Goal: Communication & Community: Answer question/provide support

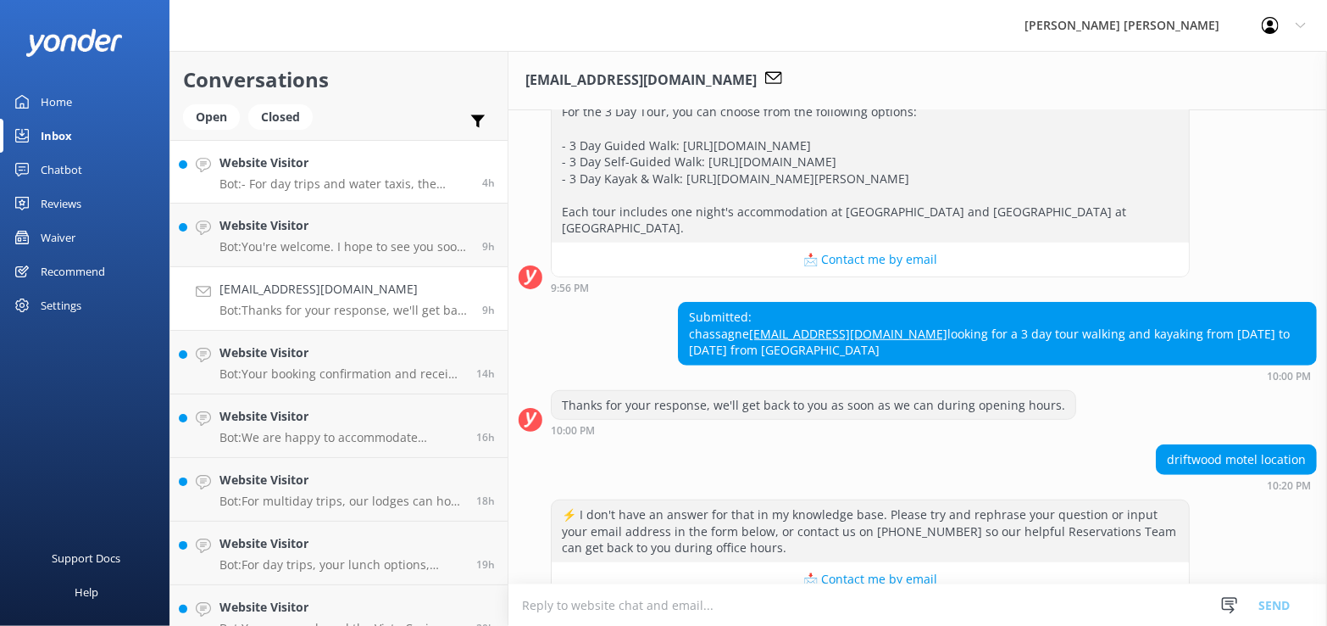
click at [360, 171] on h4 "Website Visitor" at bounding box center [345, 162] width 250 height 19
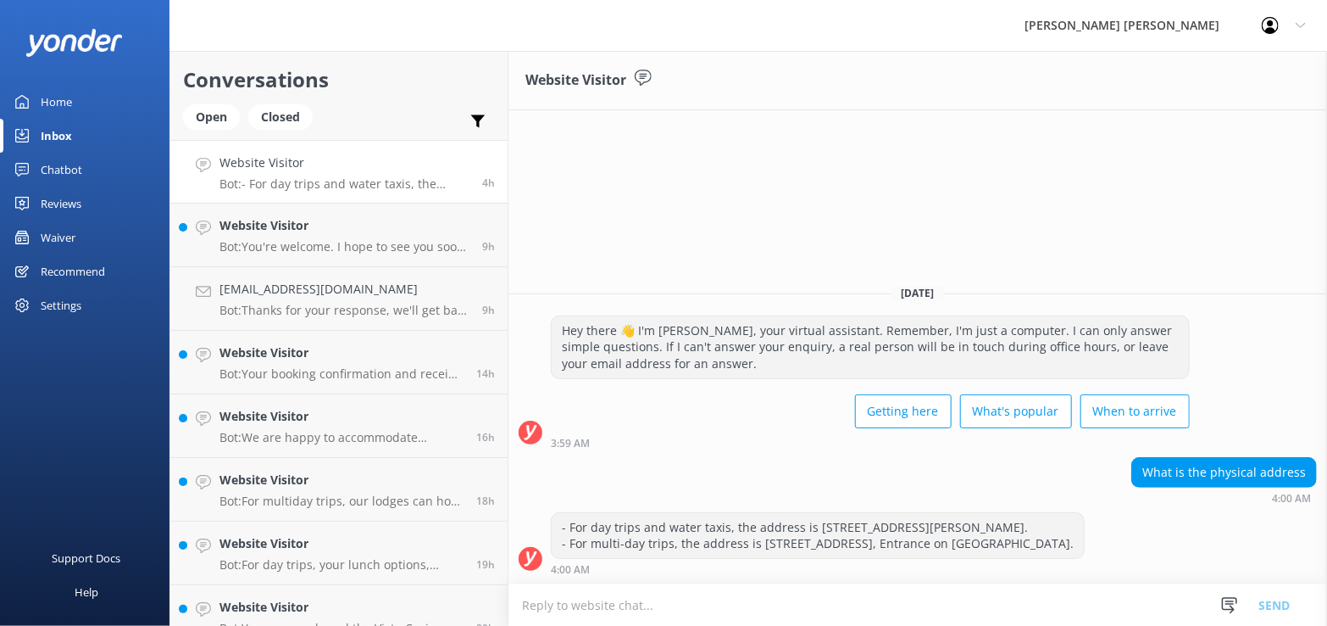
click at [349, 172] on div "Website Visitor Bot: - For day trips and water taxis, the address is 1 Kaiterit…" at bounding box center [345, 171] width 250 height 36
click at [292, 247] on p "Bot: You're welcome. I hope to see you soon in our favourite part of the world!" at bounding box center [345, 246] width 250 height 15
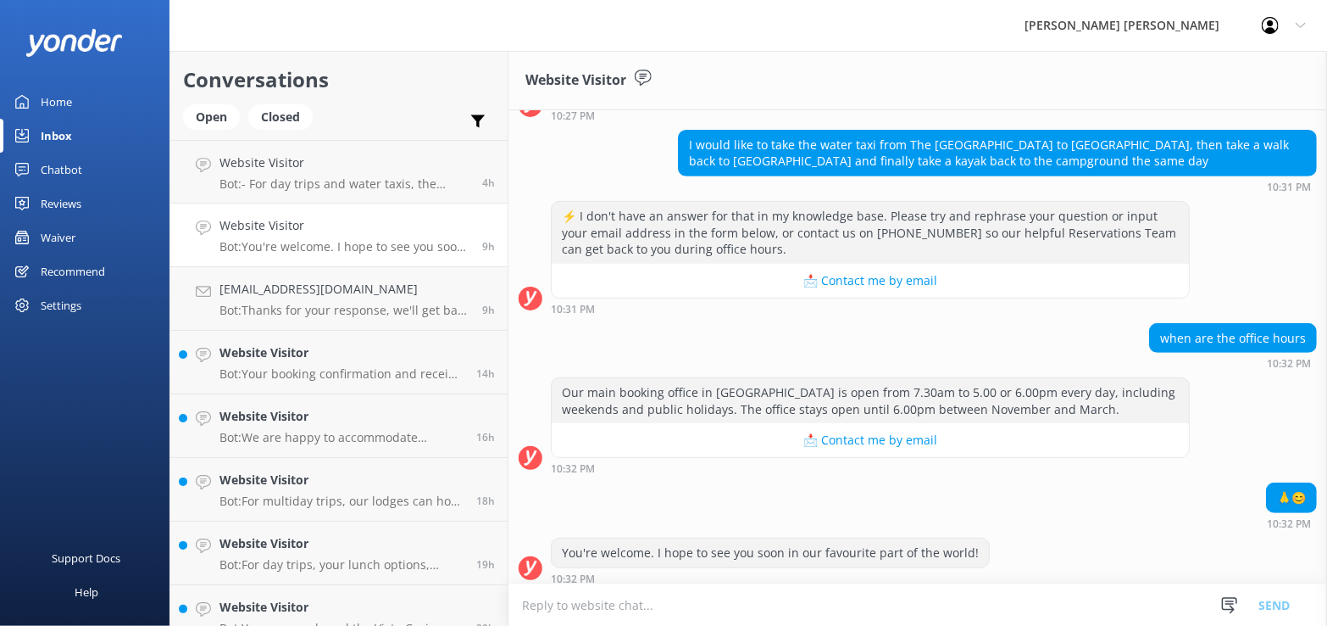
scroll to position [365, 0]
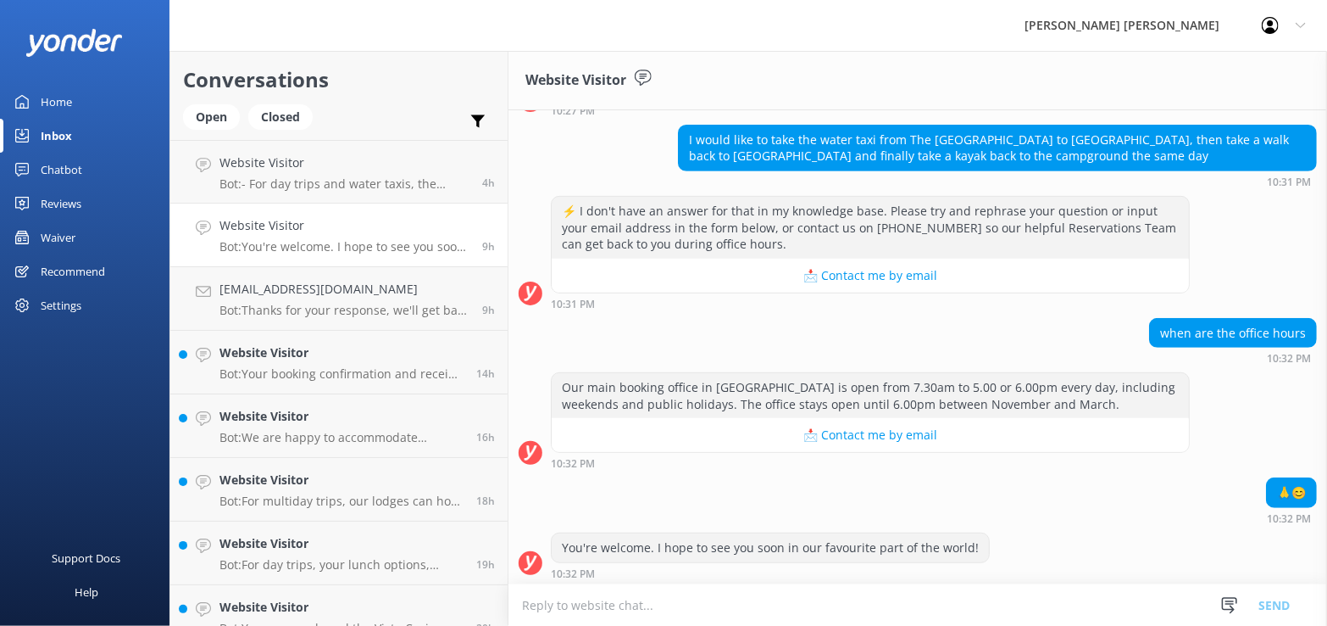
click at [1103, 521] on div "🙏😊 10:32 PM" at bounding box center [918, 504] width 819 height 55
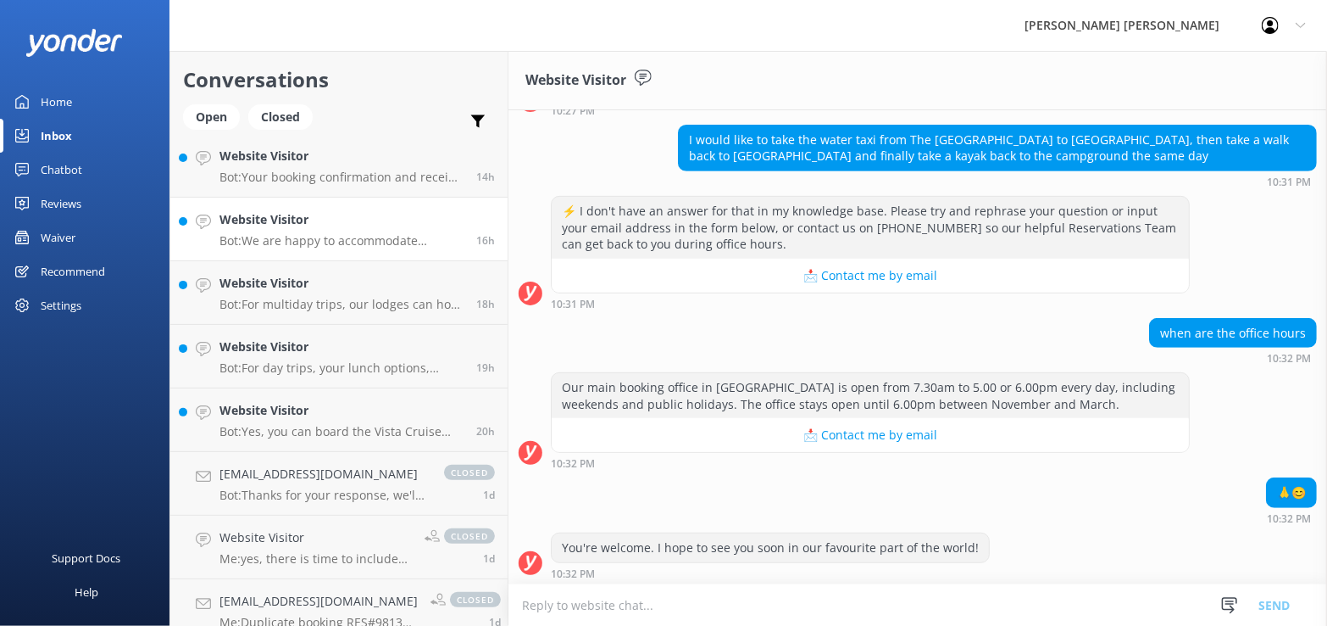
scroll to position [85, 0]
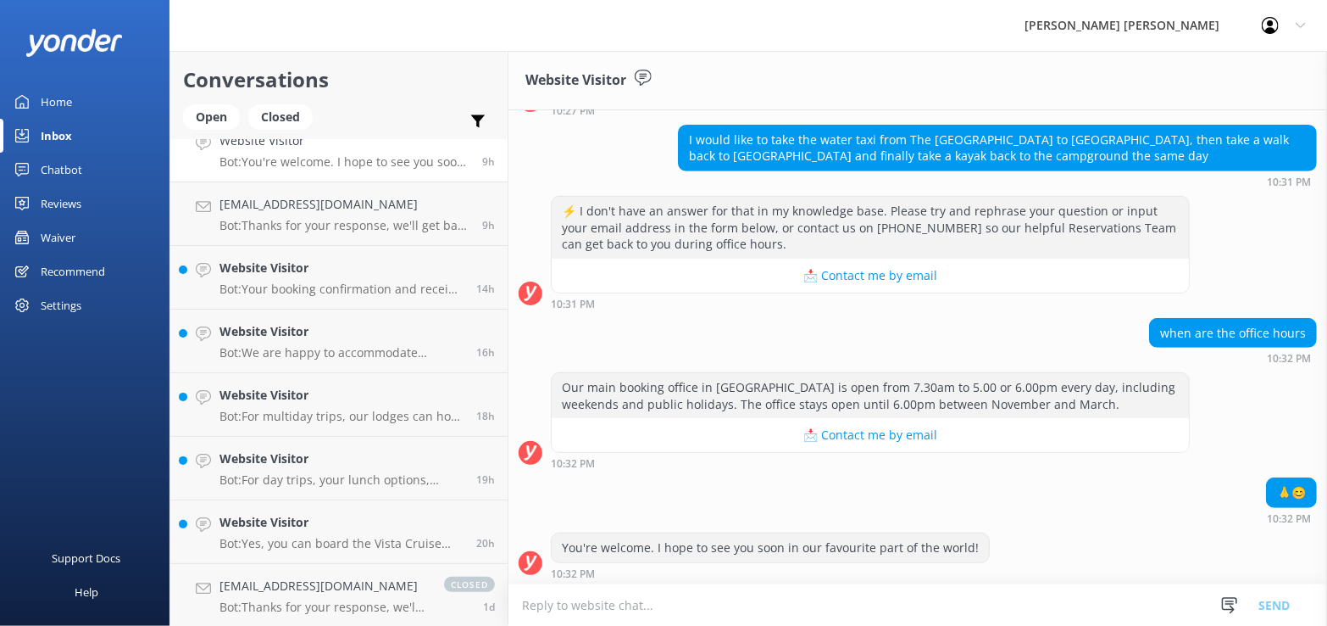
click at [586, 128] on div "I would like to take the water taxi from The Barn Cabin Campground to Bark Bay,…" at bounding box center [918, 156] width 819 height 63
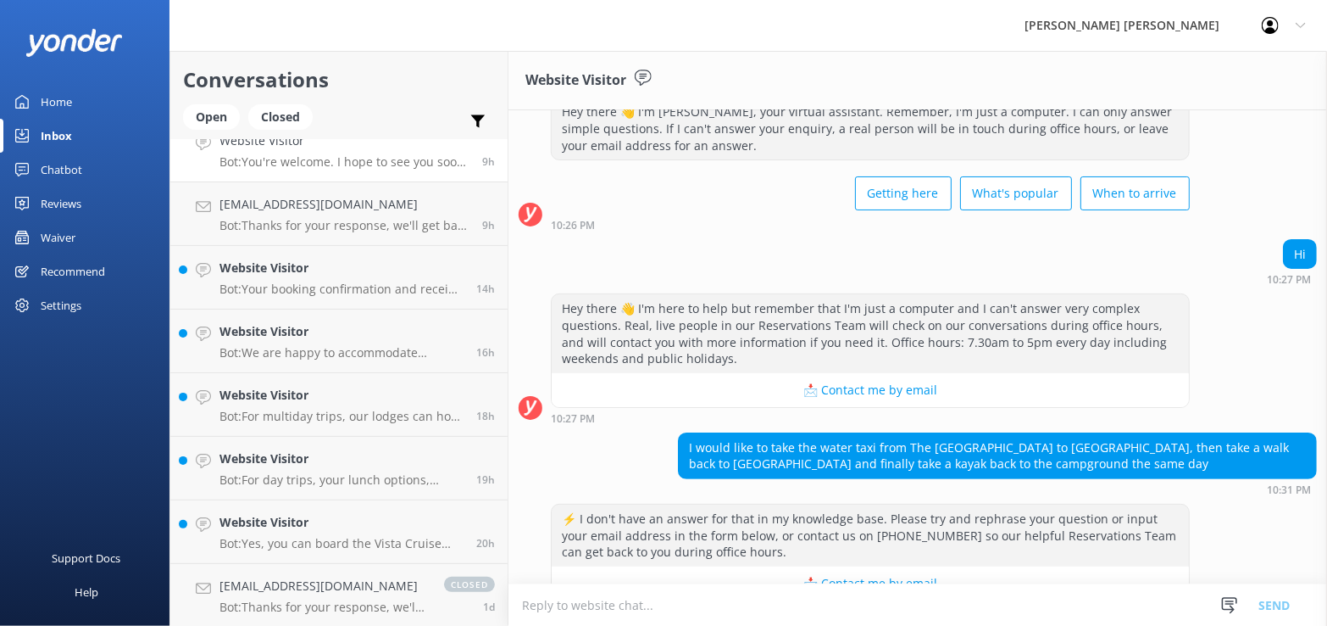
scroll to position [0, 0]
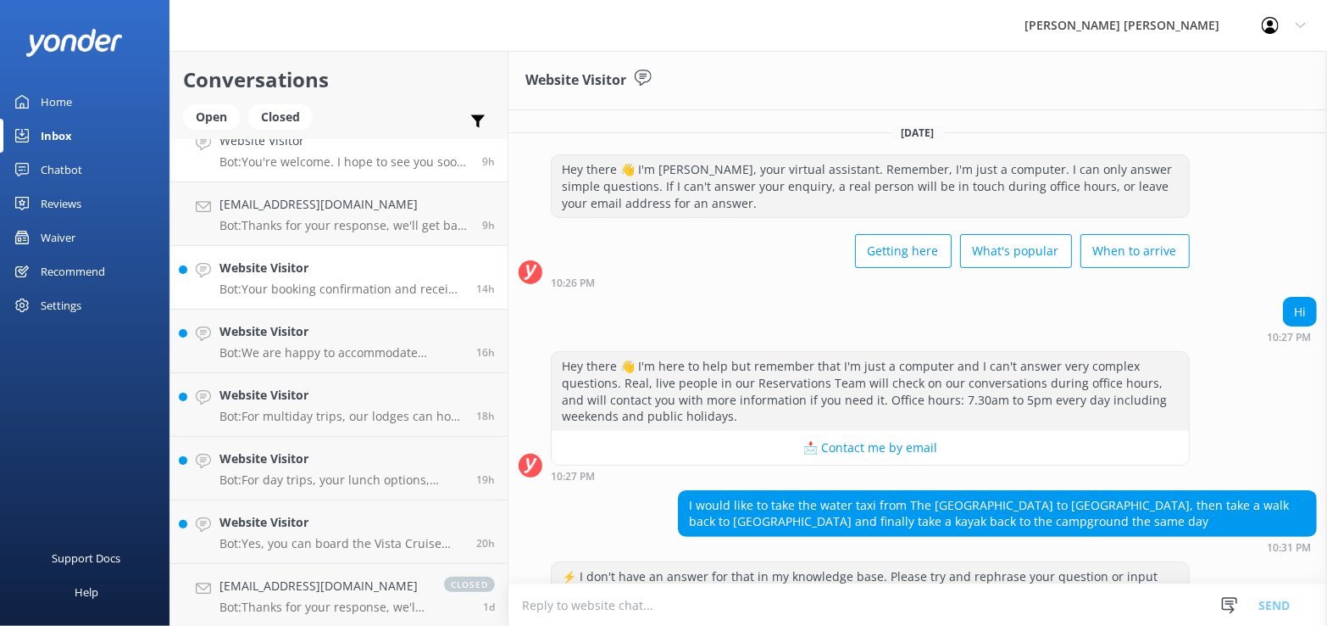
click at [351, 274] on h4 "Website Visitor" at bounding box center [342, 268] width 244 height 19
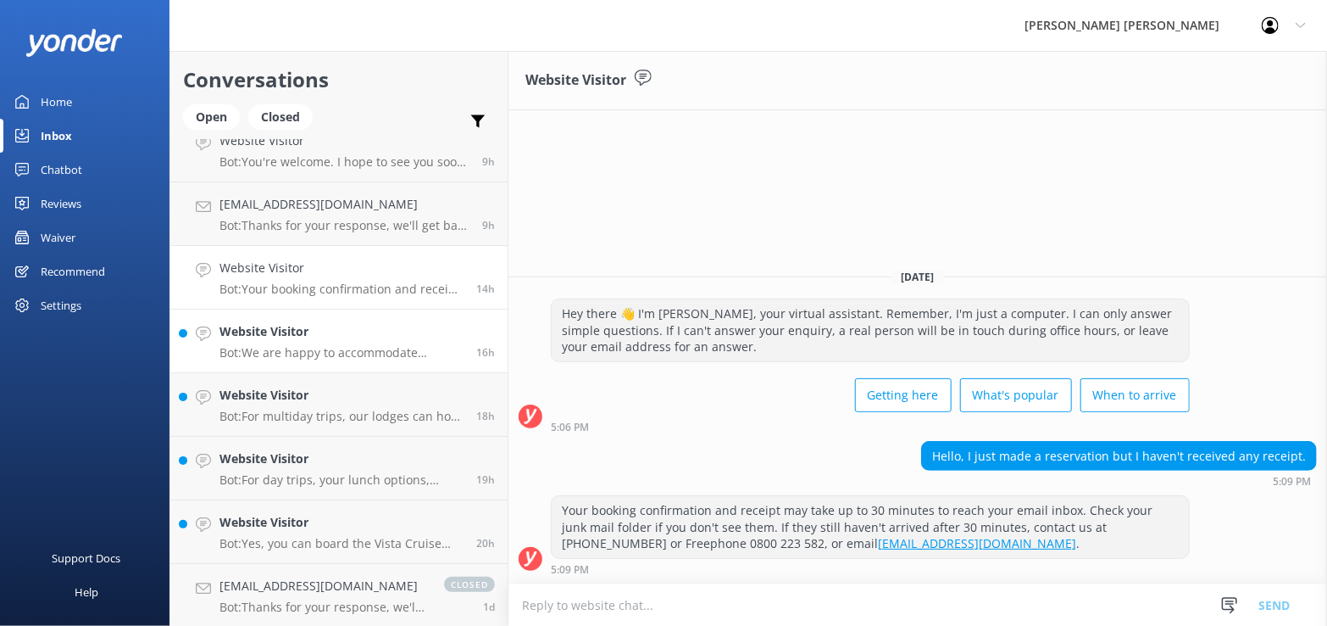
click at [352, 357] on p "Bot: We are happy to accommodate changes if there is available space. You need …" at bounding box center [342, 352] width 244 height 15
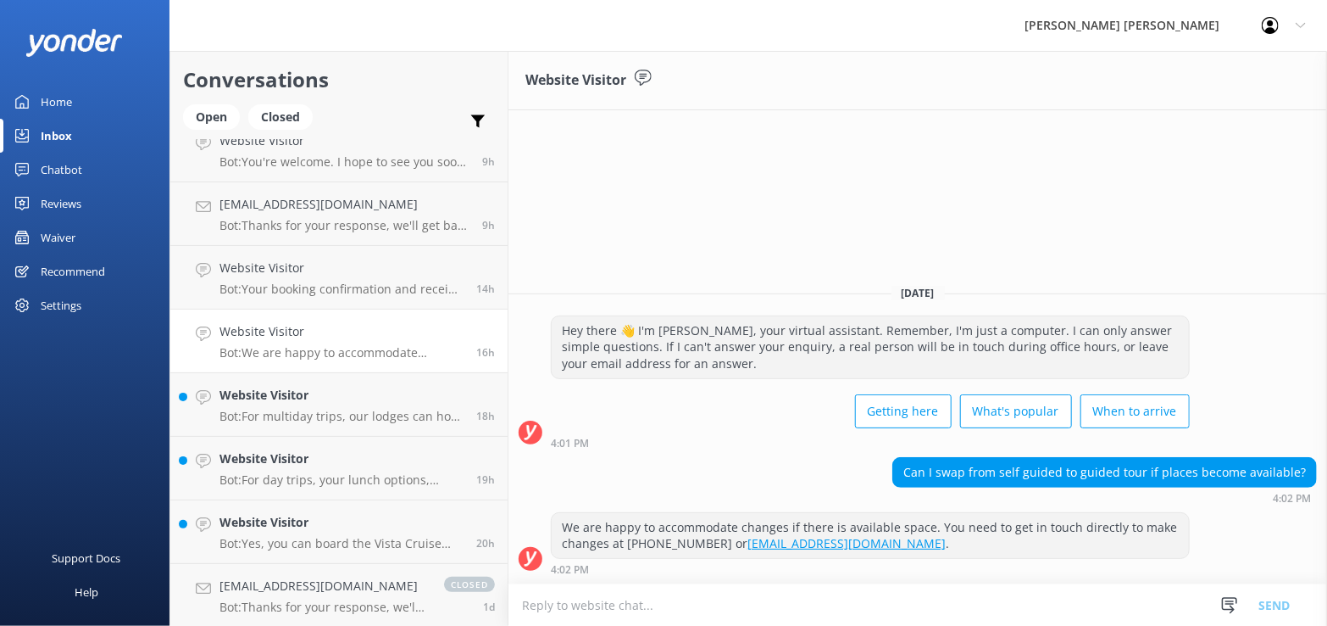
click at [1090, 475] on div "Can I swap from self guided to guided tour if places become available?" at bounding box center [1104, 472] width 423 height 29
click at [678, 602] on textarea at bounding box center [918, 605] width 819 height 42
type textarea "K"
click at [335, 396] on h4 "Website Visitor" at bounding box center [342, 395] width 244 height 19
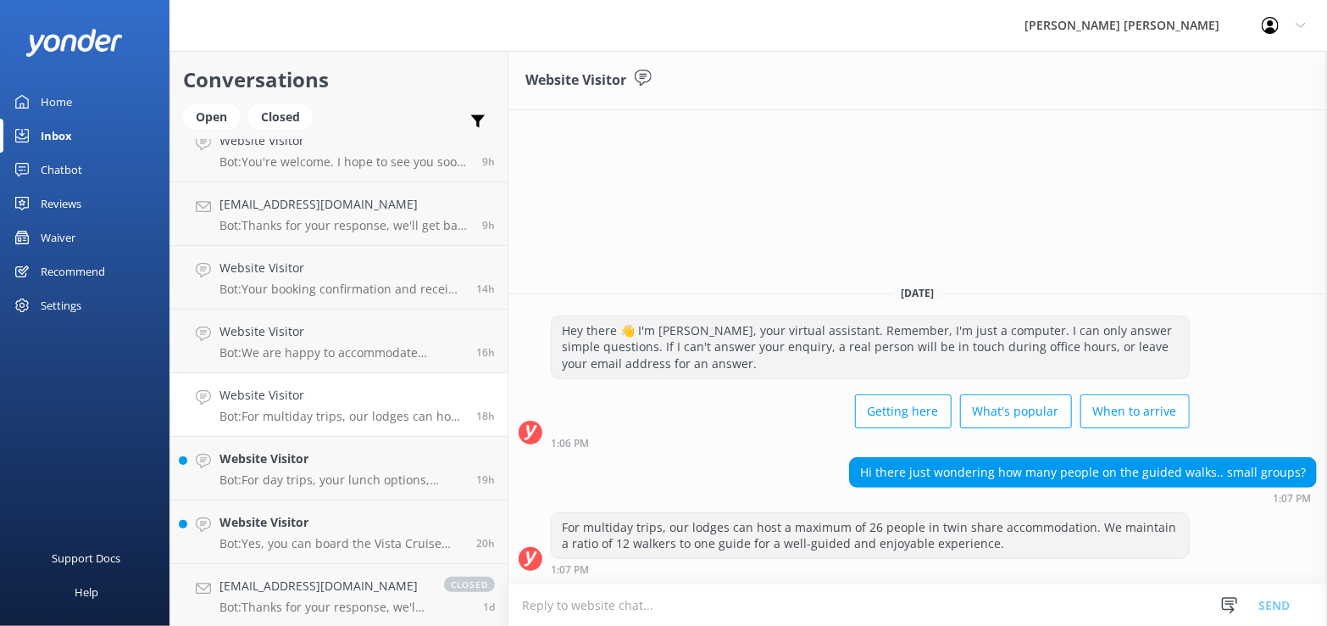
click at [744, 593] on textarea at bounding box center [918, 605] width 819 height 42
click at [274, 466] on h4 "Website Visitor" at bounding box center [342, 458] width 244 height 19
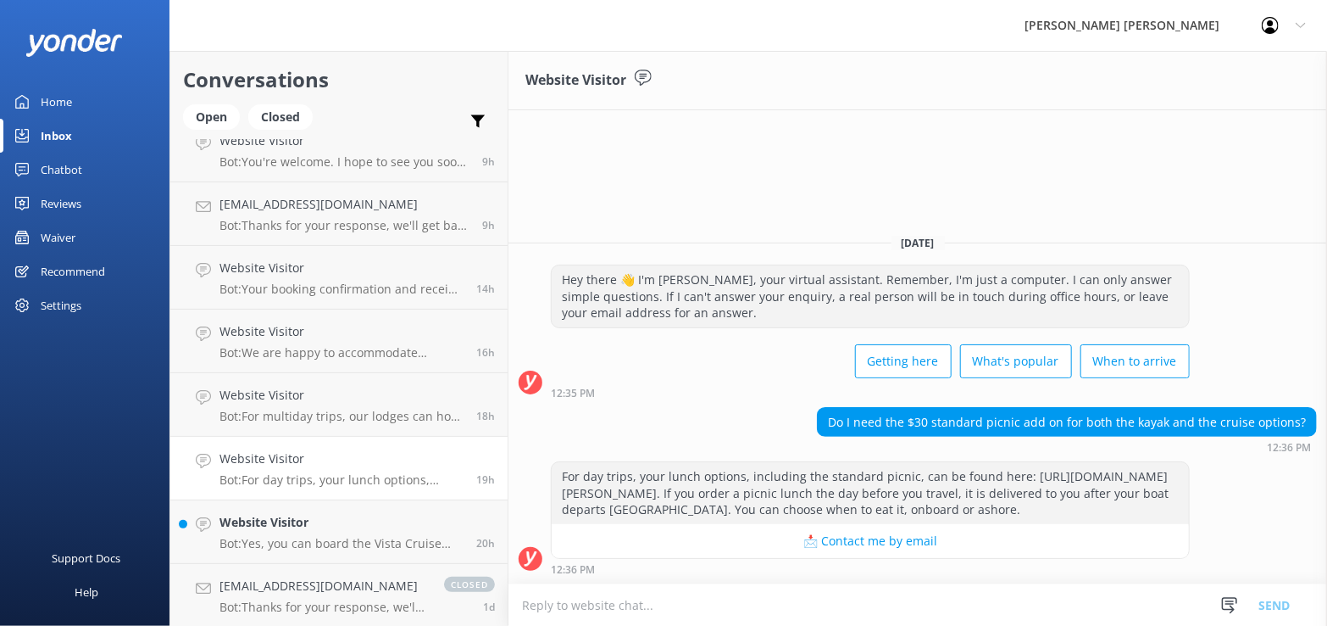
click at [637, 606] on textarea at bounding box center [918, 605] width 819 height 42
click at [651, 603] on textarea at bounding box center [918, 605] width 819 height 42
click at [865, 598] on textarea "Kia ora, thanks for your enquiry, you can either add the lunch or put the lunch…" at bounding box center [918, 596] width 819 height 58
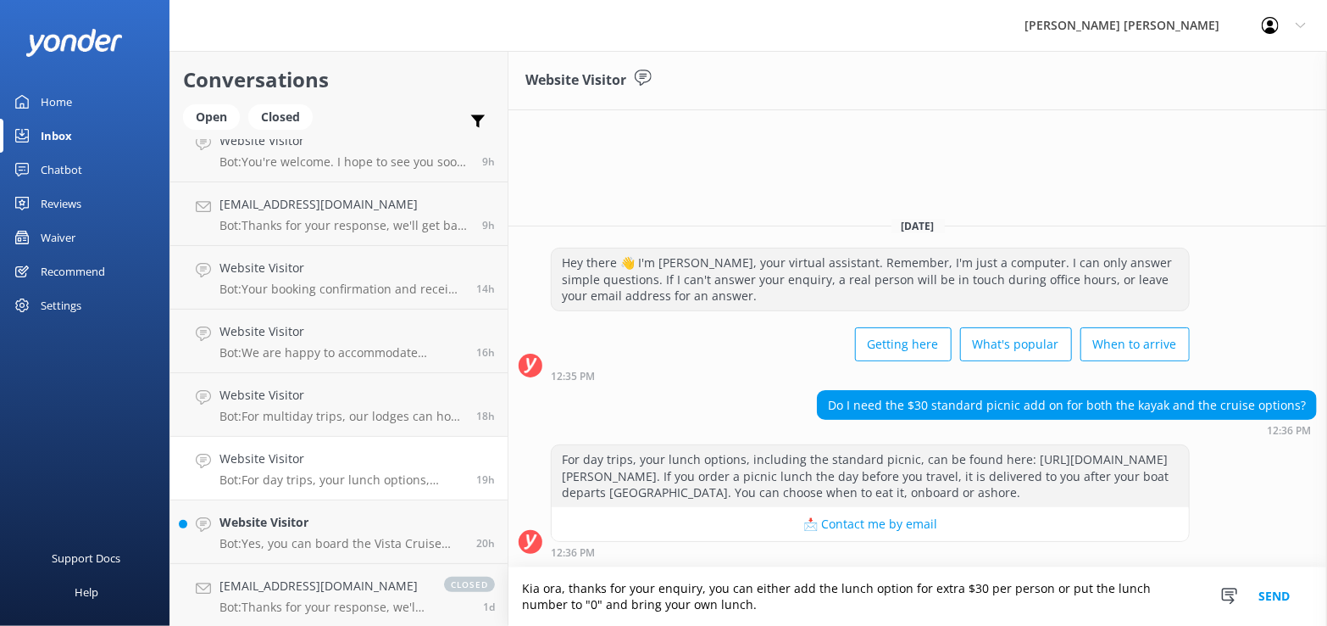
click at [715, 605] on textarea "Kia ora, thanks for your enquiry, you can either add the lunch option for extra…" at bounding box center [918, 596] width 819 height 58
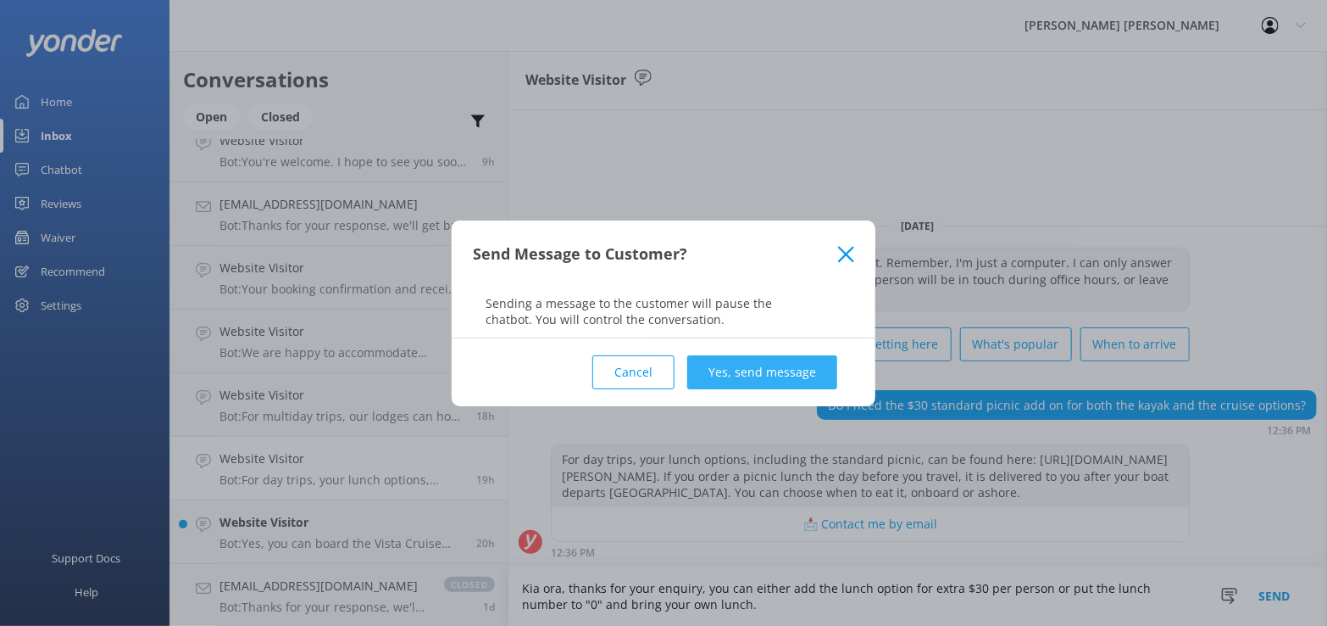
type textarea "Kia ora, thanks for your enquiry, you can either add the lunch option for extra…"
click at [765, 370] on button "Yes, send message" at bounding box center [762, 372] width 150 height 34
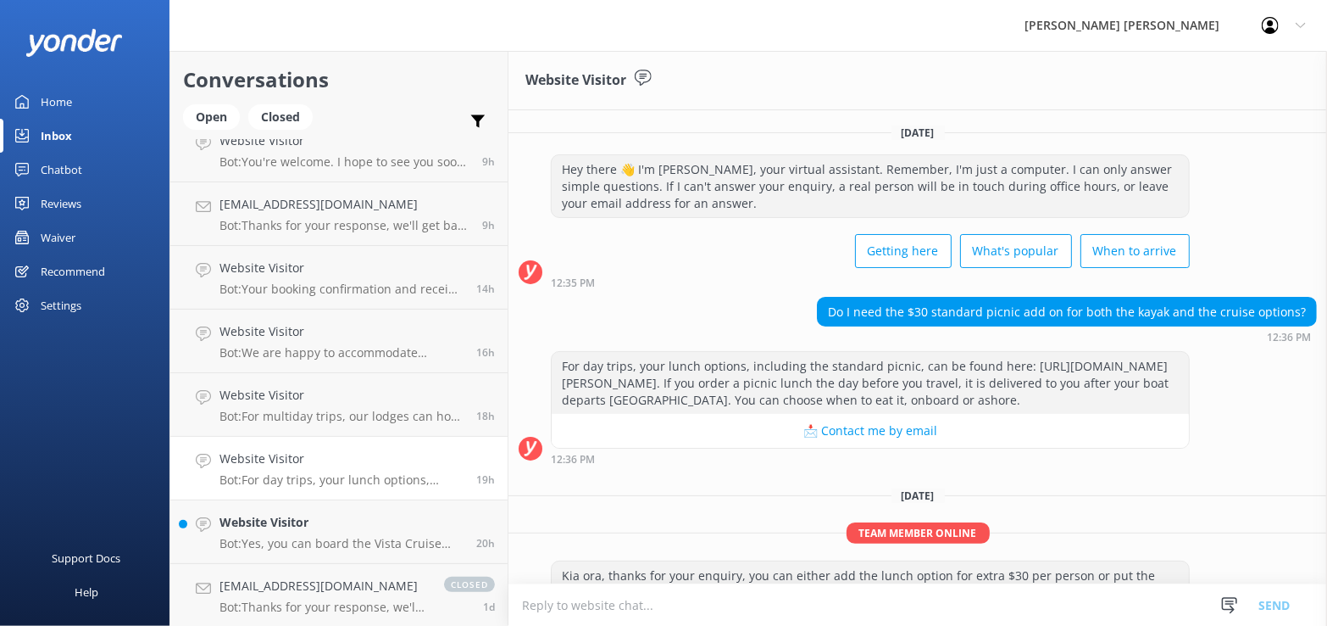
scroll to position [62, 0]
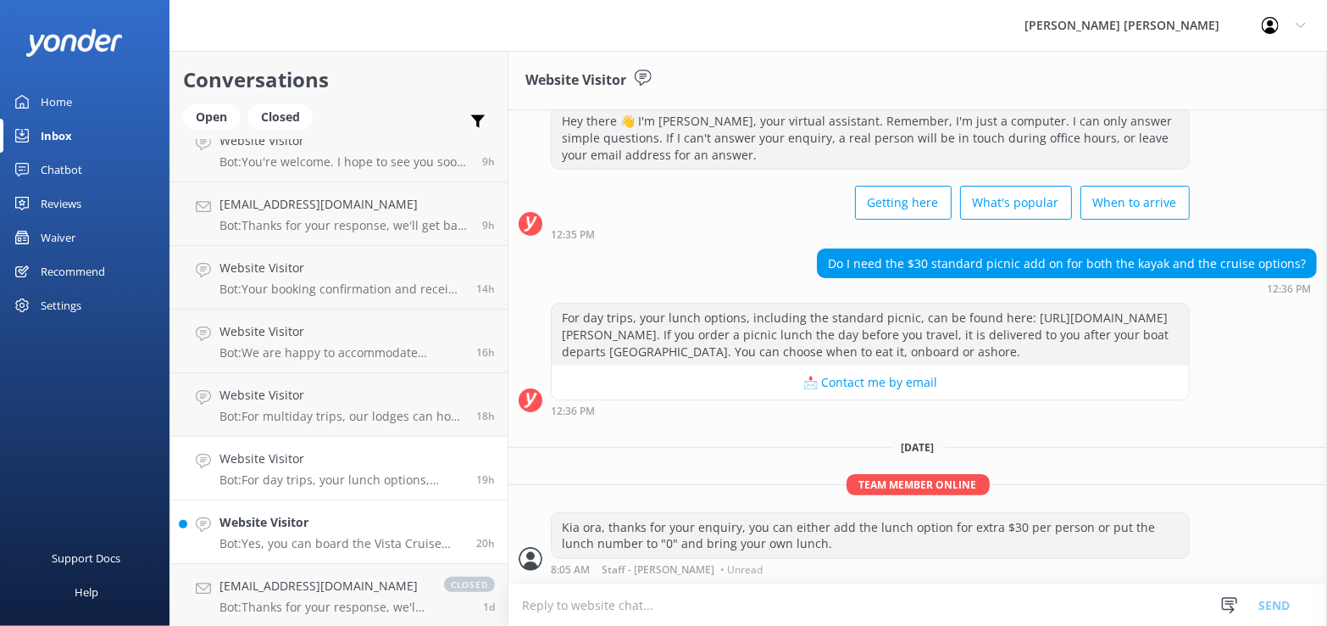
click at [310, 547] on p "Bot: Yes, you can board the Vista Cruise from Kaiteriteri to Medlands Beach. Fr…" at bounding box center [342, 543] width 244 height 15
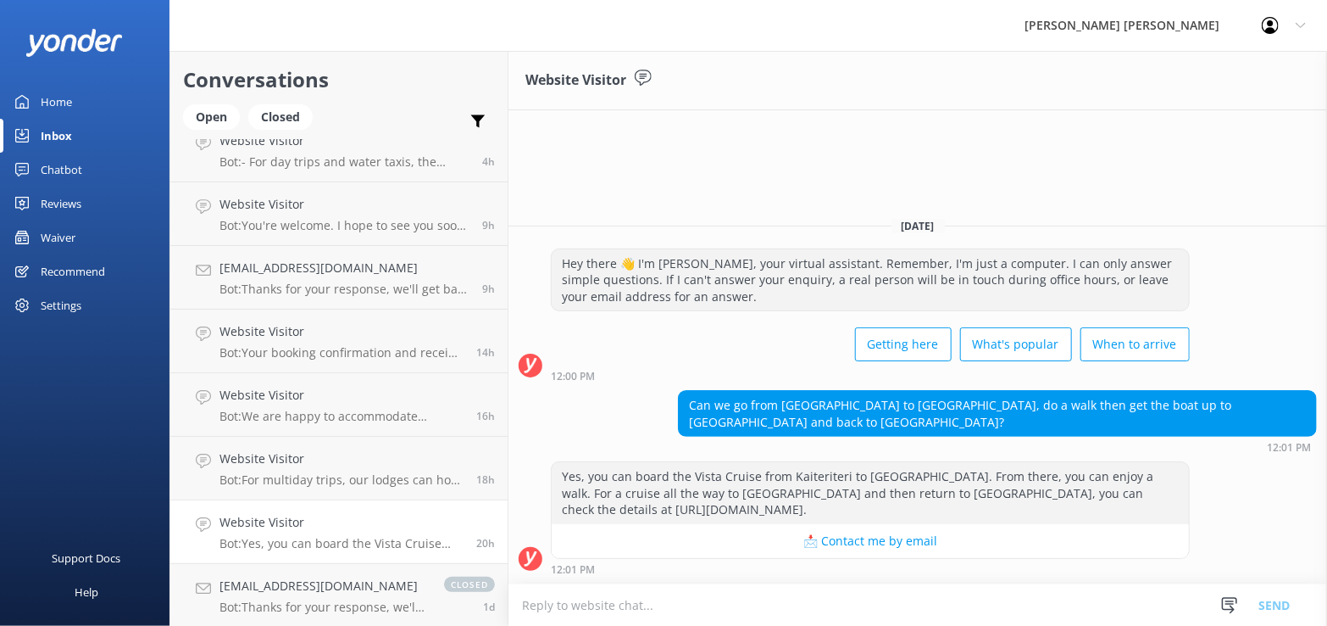
click at [875, 509] on div "Yes, you can board the Vista Cruise from Kaiteriteri to Medlands Beach. From th…" at bounding box center [870, 493] width 637 height 62
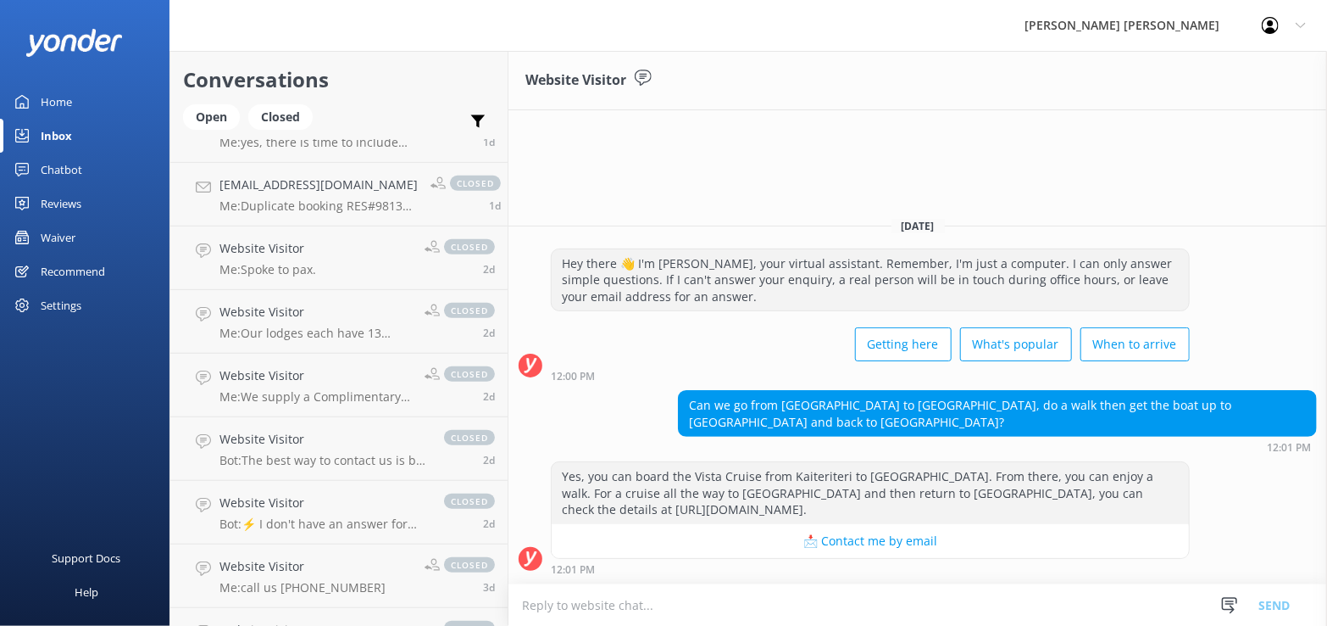
scroll to position [848, 0]
